Goal: Navigation & Orientation: Find specific page/section

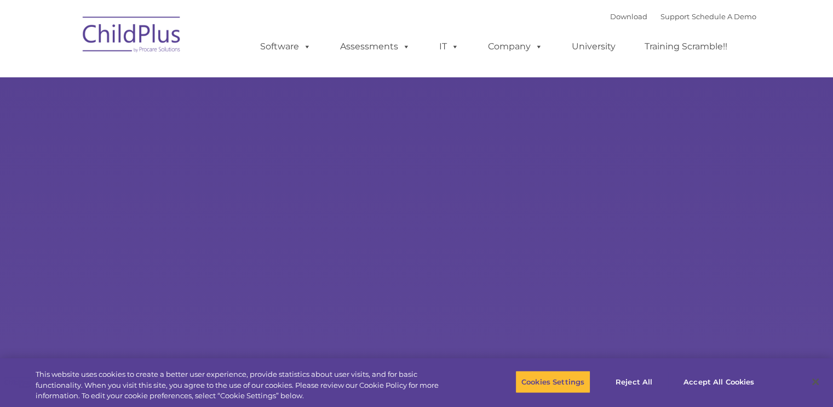
select select "MEDIUM"
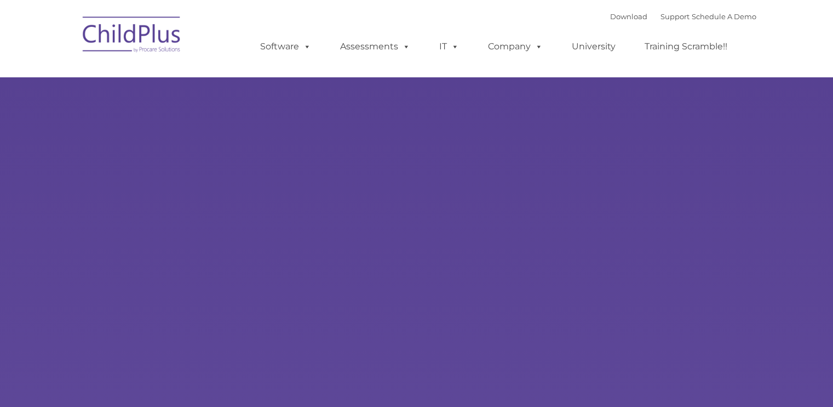
type input ""
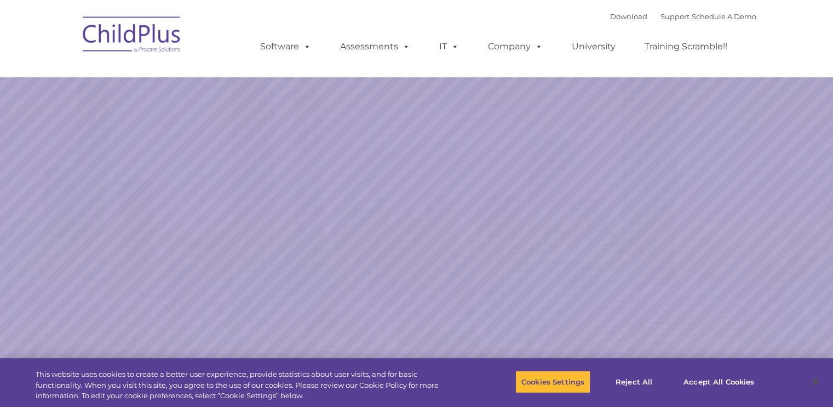
select select "MEDIUM"
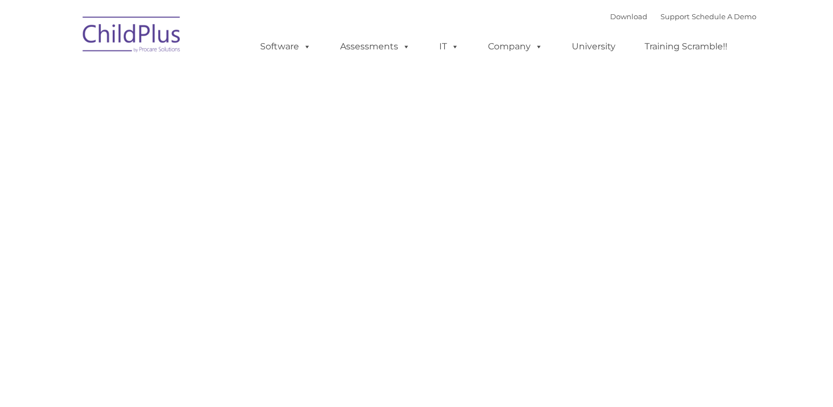
type input ""
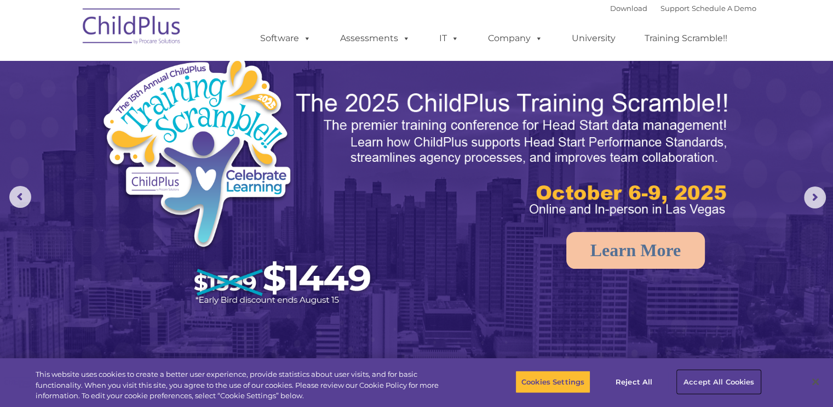
click at [740, 379] on button "Accept All Cookies" at bounding box center [719, 381] width 83 height 23
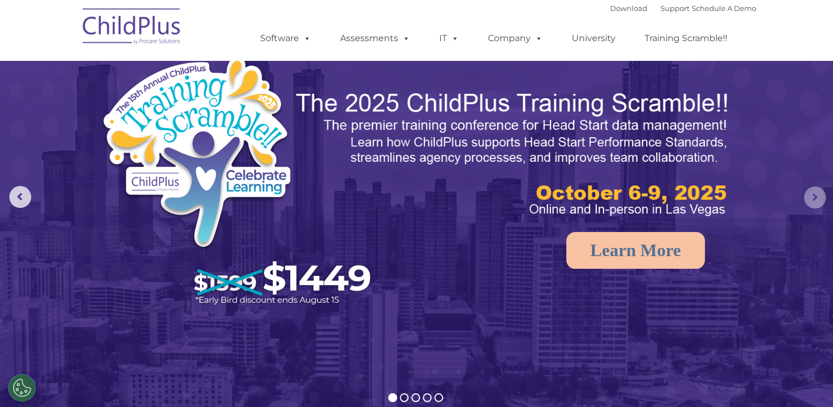
click at [819, 193] on rs-arrow at bounding box center [815, 197] width 22 height 22
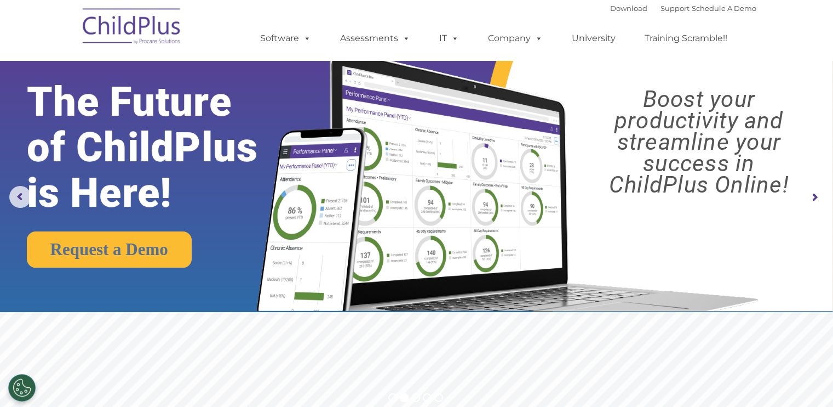
click at [819, 193] on rs-arrow at bounding box center [815, 197] width 22 height 22
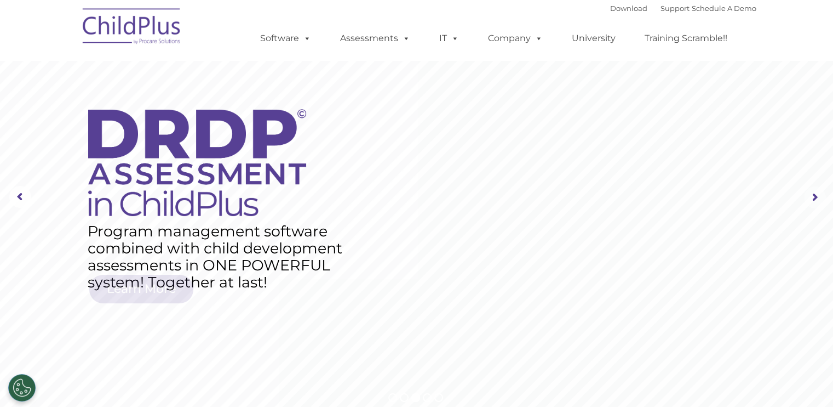
click at [819, 193] on rs-arrow at bounding box center [815, 197] width 22 height 22
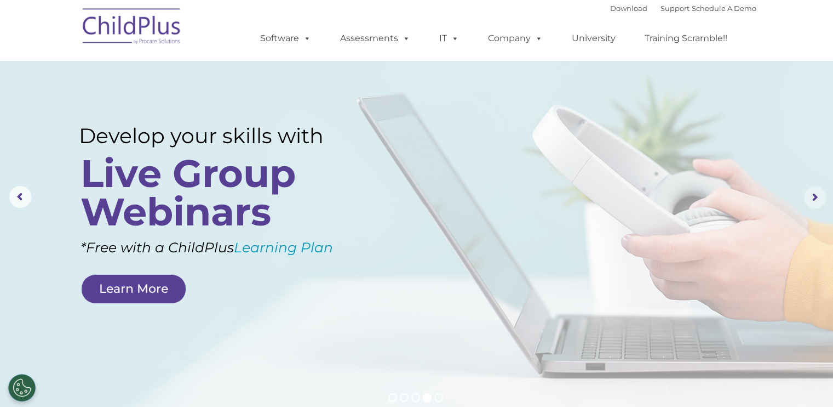
click at [819, 193] on rs-arrow at bounding box center [815, 197] width 22 height 22
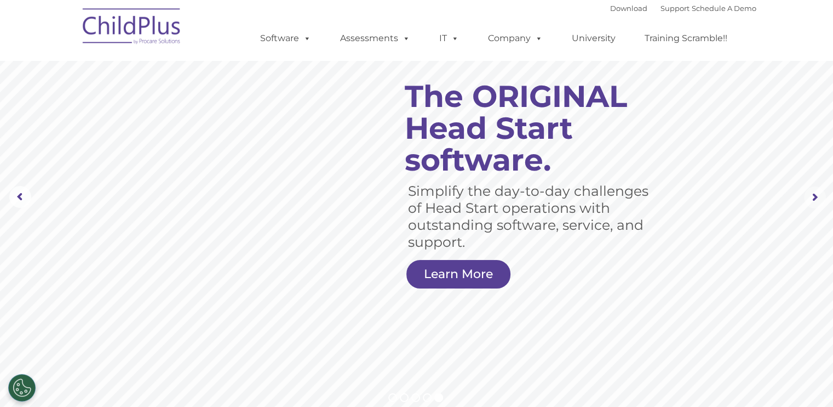
click at [819, 193] on rs-arrow at bounding box center [815, 197] width 22 height 22
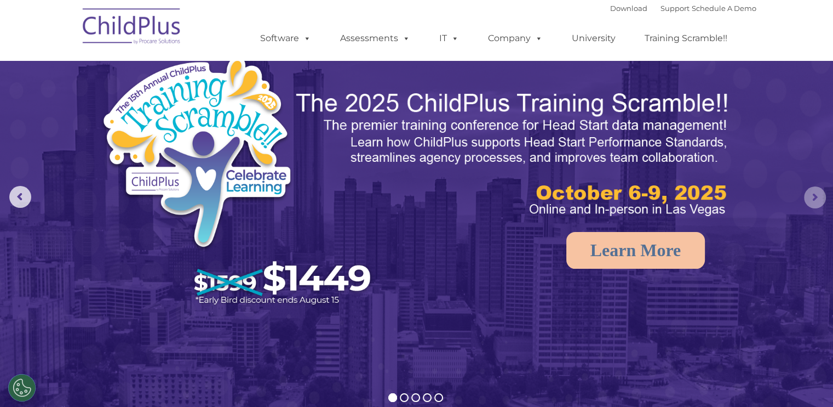
click at [819, 193] on rs-arrow at bounding box center [815, 197] width 22 height 22
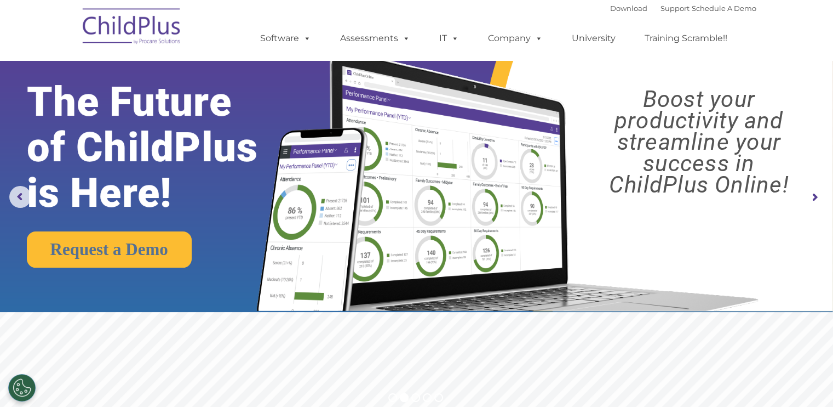
click at [819, 193] on rs-arrow at bounding box center [815, 197] width 22 height 22
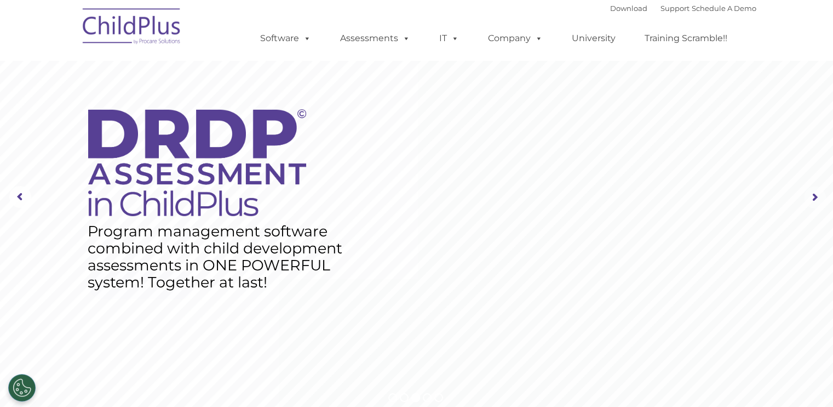
click at [819, 193] on rs-arrow at bounding box center [815, 197] width 22 height 22
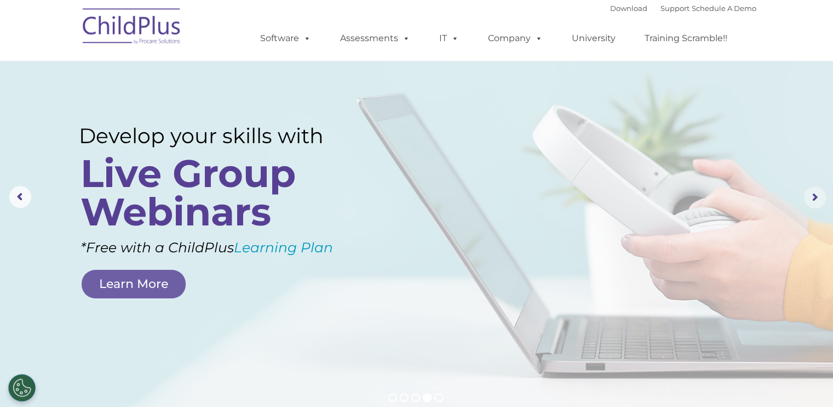
click at [819, 193] on rs-arrow at bounding box center [815, 197] width 22 height 22
